Goal: Find specific page/section: Find specific page/section

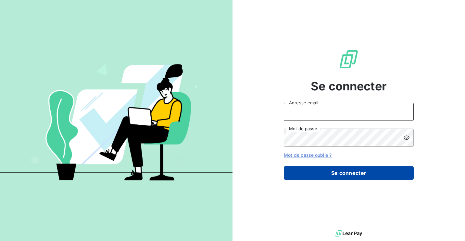
type input "[EMAIL_ADDRESS][DOMAIN_NAME]"
click at [352, 175] on button "Se connecter" at bounding box center [349, 173] width 130 height 14
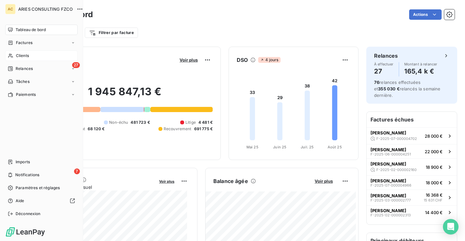
click at [23, 60] on div "Clients" at bounding box center [41, 56] width 72 height 10
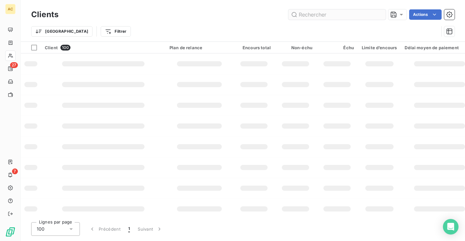
click at [312, 18] on input "text" at bounding box center [336, 14] width 97 height 10
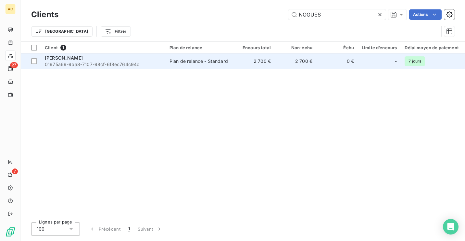
type input "NOGUES"
click at [142, 65] on span "01975a69-9ba8-7107-98cf-6f8ec764c94c" at bounding box center [103, 64] width 117 height 6
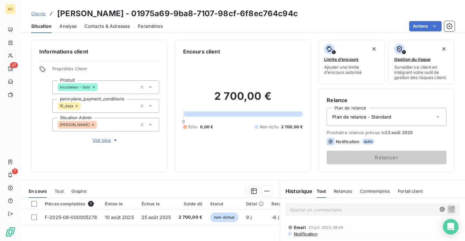
click at [93, 138] on span "Voir plus" at bounding box center [105, 140] width 26 height 6
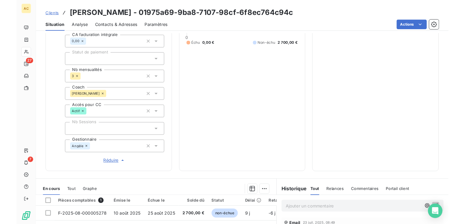
scroll to position [175, 0]
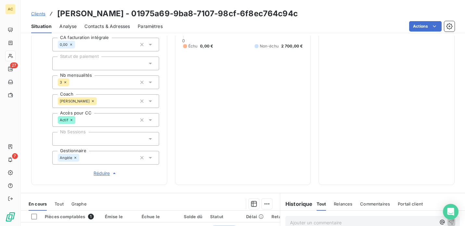
click at [42, 13] on span "Clients" at bounding box center [38, 13] width 14 height 5
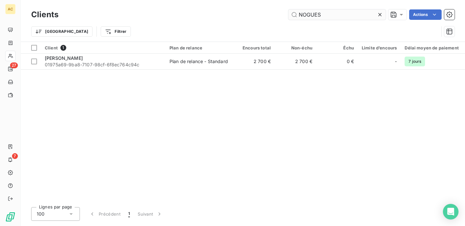
click at [323, 14] on input "NOGUES" at bounding box center [336, 14] width 97 height 10
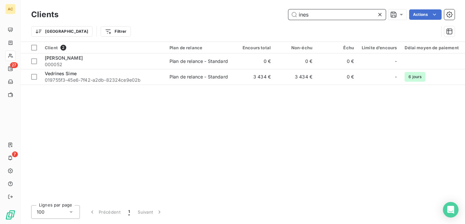
click at [312, 16] on input "ines" at bounding box center [336, 14] width 97 height 10
type input "[PERSON_NAME]"
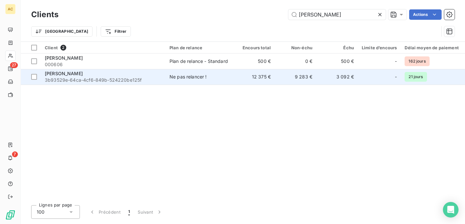
click at [68, 84] on td "[PERSON_NAME] 3b93529e-64ca-4cf6-849b-524220be125f" at bounding box center [103, 77] width 125 height 16
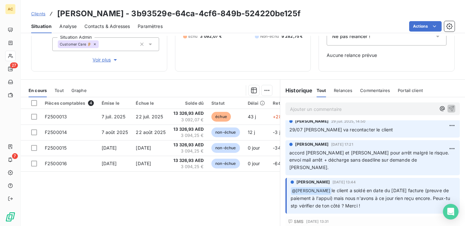
scroll to position [97, 0]
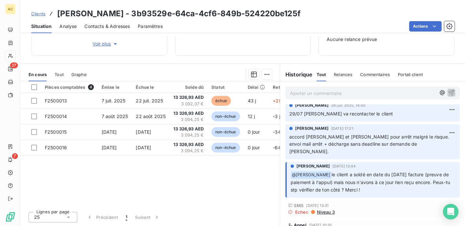
click at [42, 13] on span "Clients" at bounding box center [38, 13] width 14 height 5
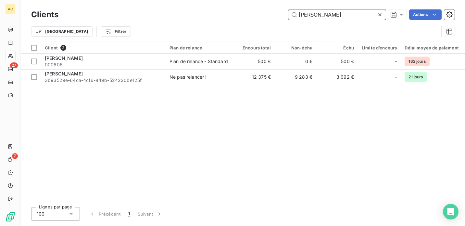
click at [343, 14] on input "[PERSON_NAME]" at bounding box center [336, 14] width 97 height 10
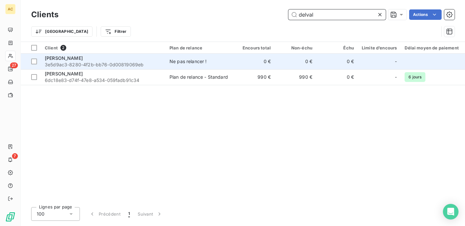
type input "delval"
click at [86, 64] on span "3e5d9ac3-8280-4f2b-bb76-0d00819069eb" at bounding box center [103, 64] width 117 height 6
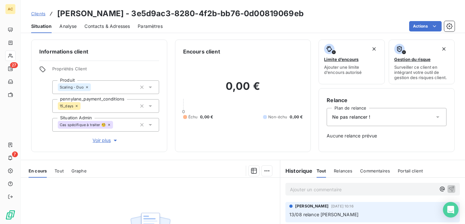
click at [37, 14] on span "Clients" at bounding box center [38, 13] width 14 height 5
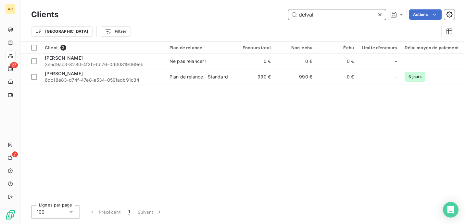
click at [343, 15] on input "delval" at bounding box center [336, 14] width 97 height 10
paste input "[PERSON_NAME]"
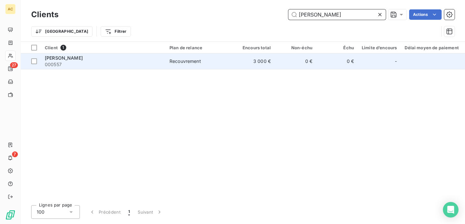
type input "[PERSON_NAME]"
click at [124, 61] on span "000557" at bounding box center [103, 64] width 117 height 6
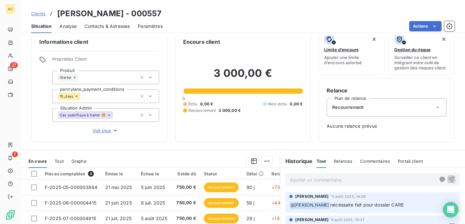
scroll to position [8, 0]
